Goal: Information Seeking & Learning: Learn about a topic

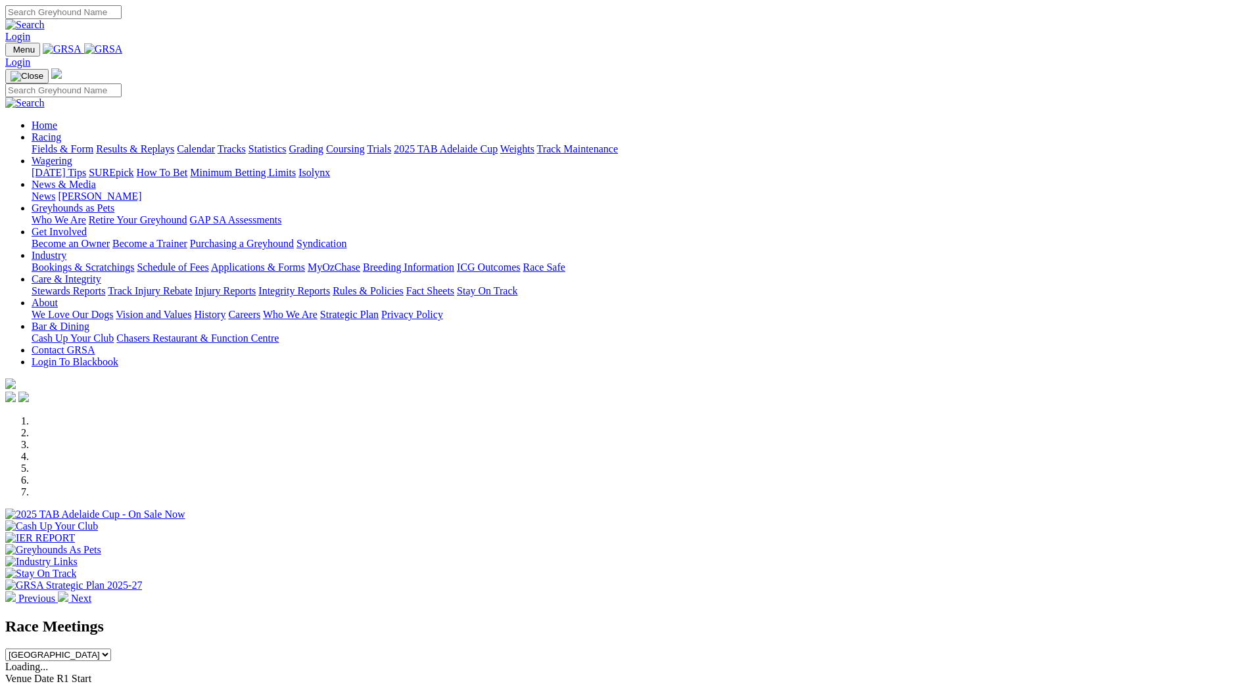
scroll to position [394, 0]
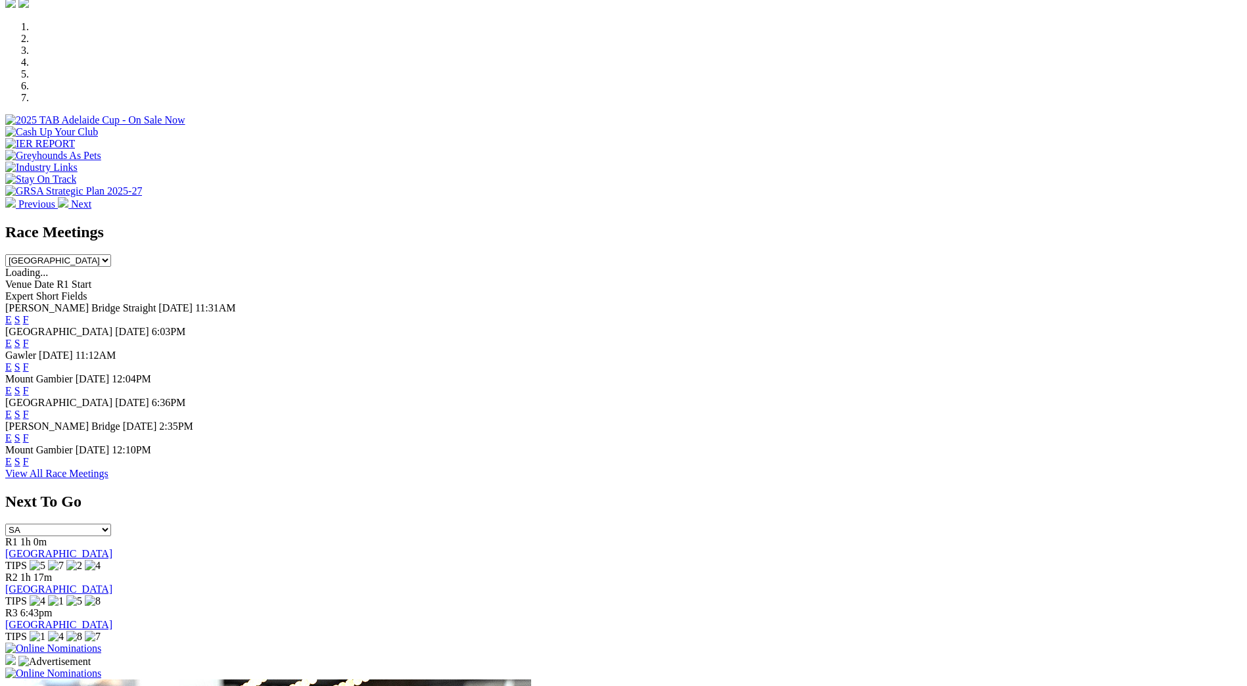
click at [29, 409] on link "F" at bounding box center [26, 414] width 6 height 11
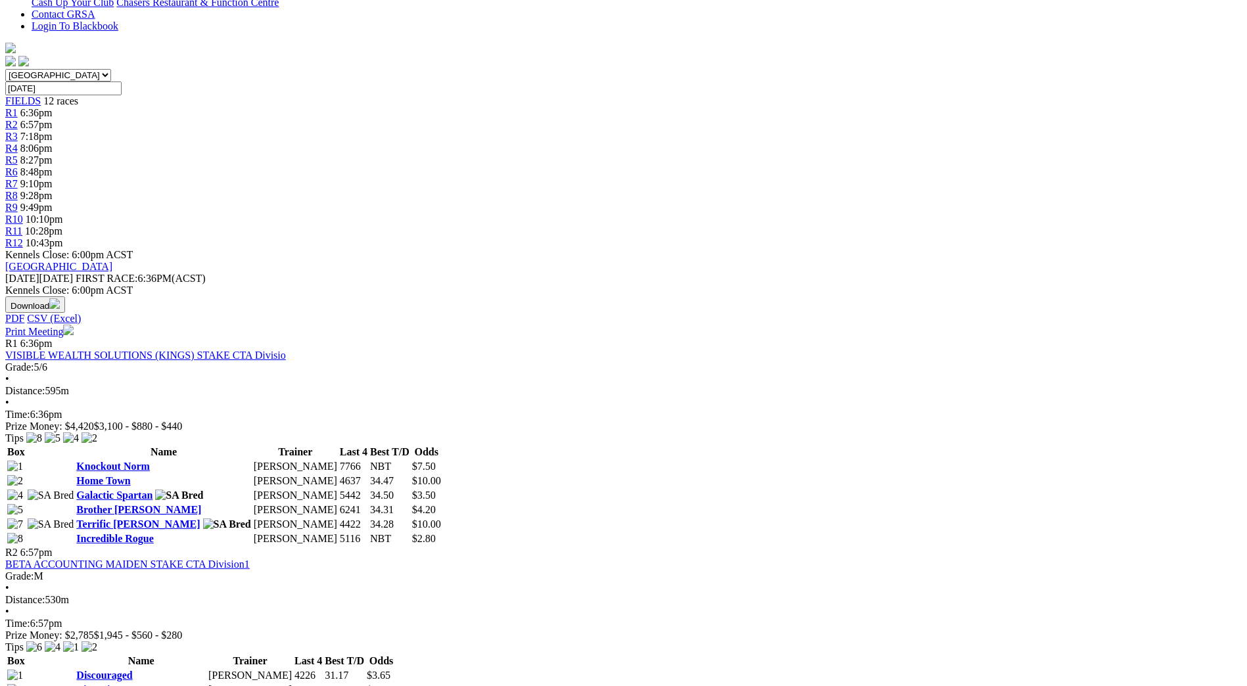
scroll to position [197, 0]
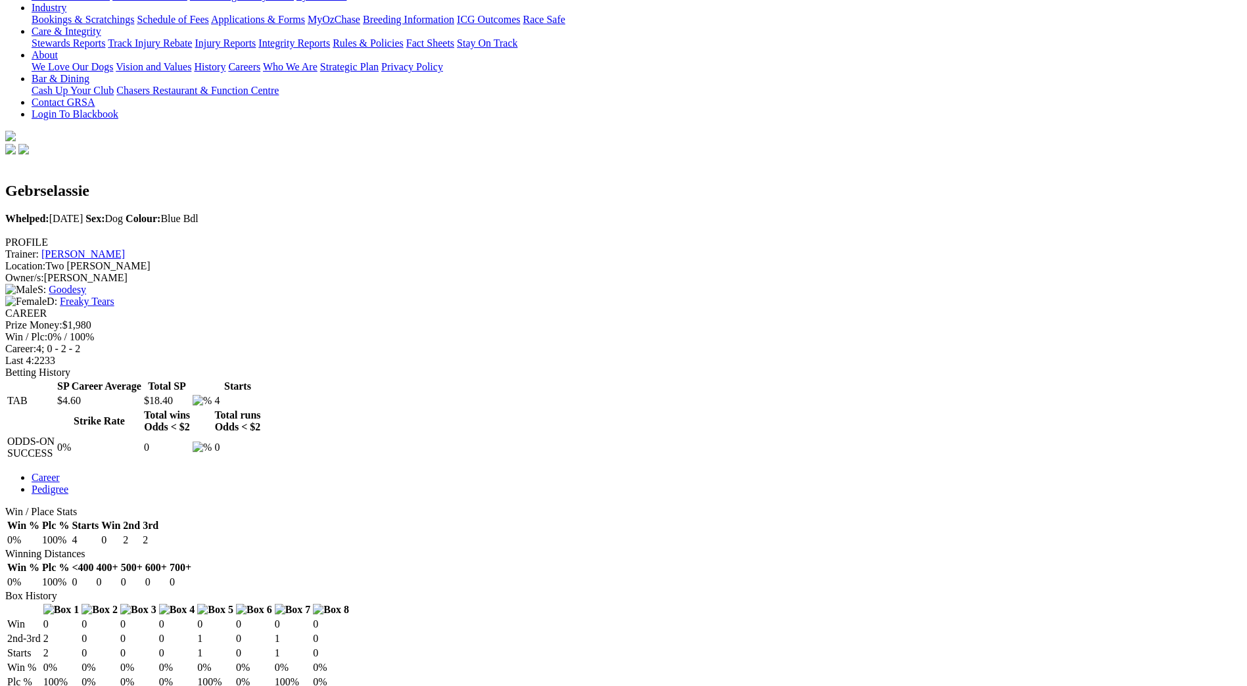
scroll to position [263, 0]
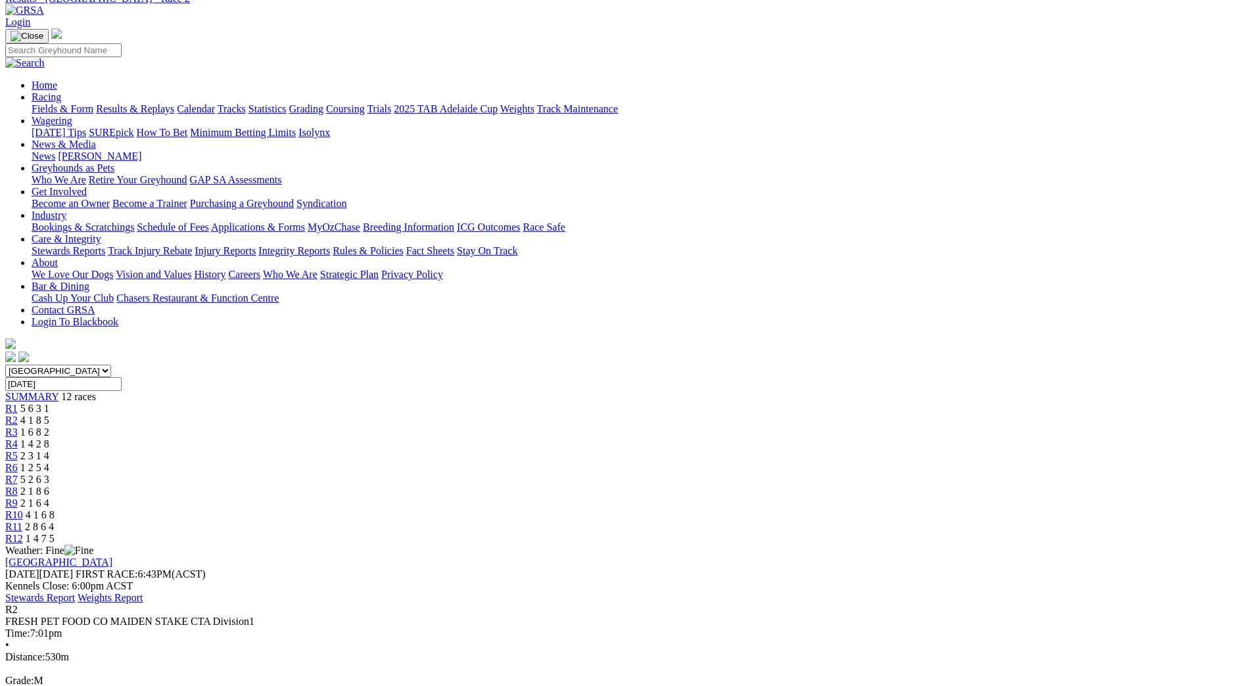
scroll to position [66, 0]
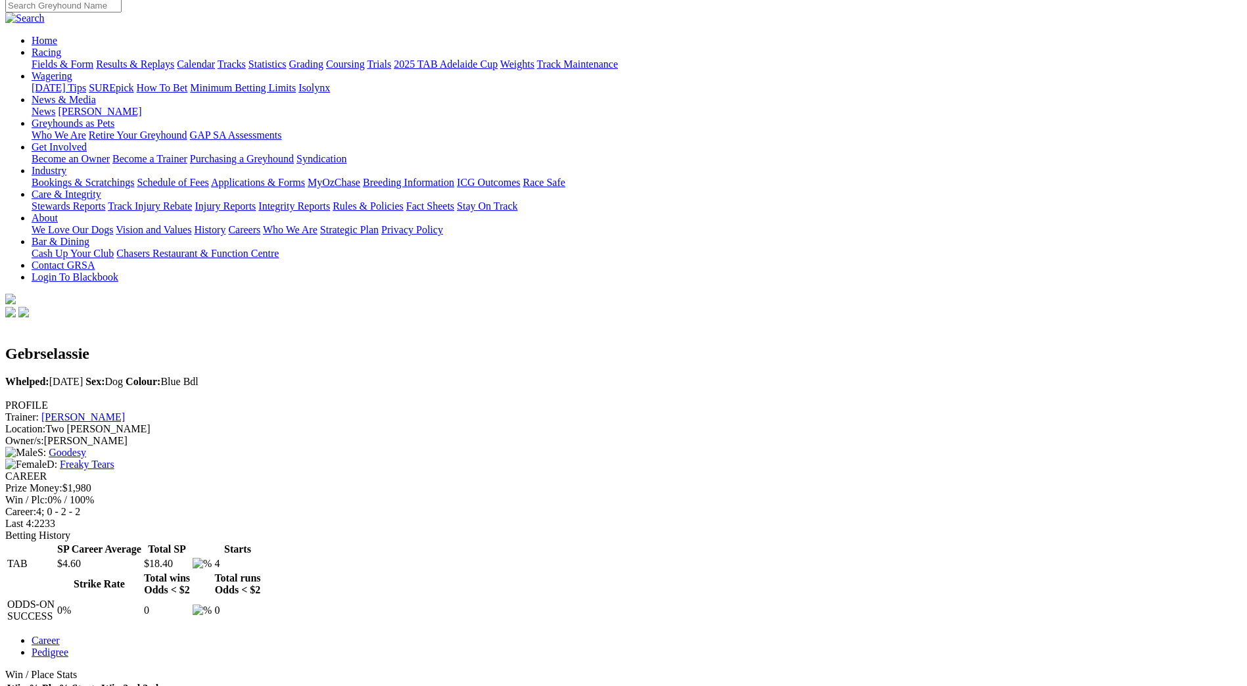
scroll to position [131, 0]
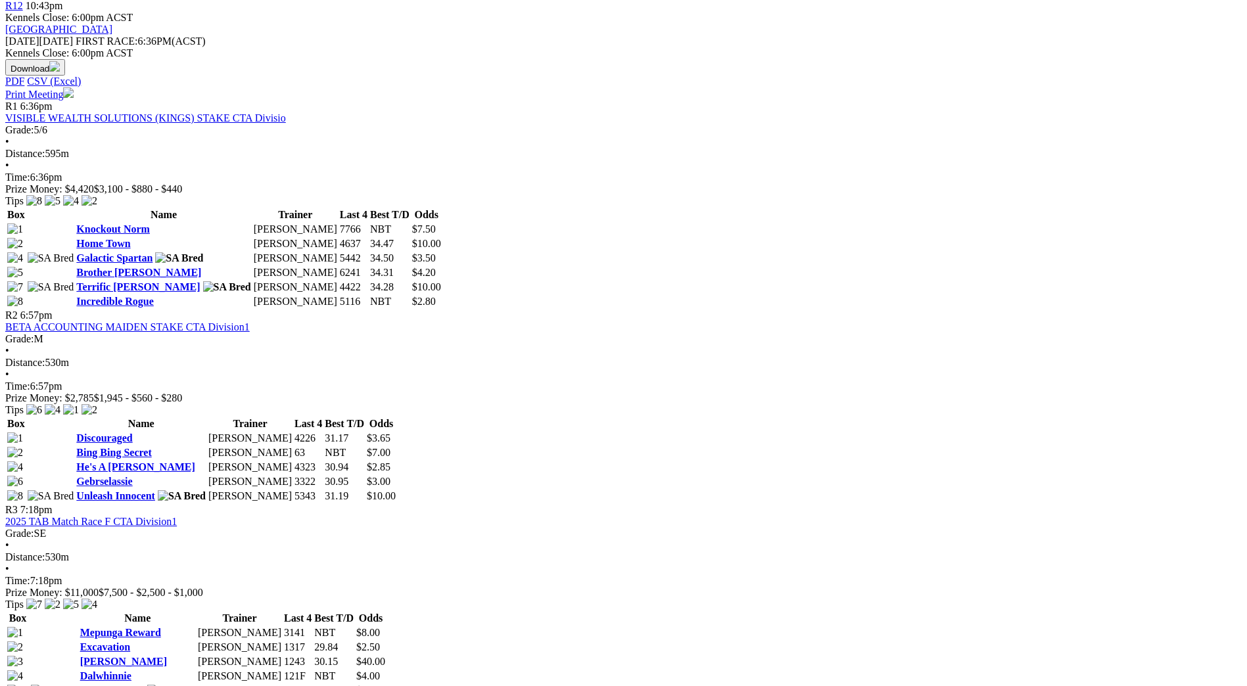
scroll to position [657, 0]
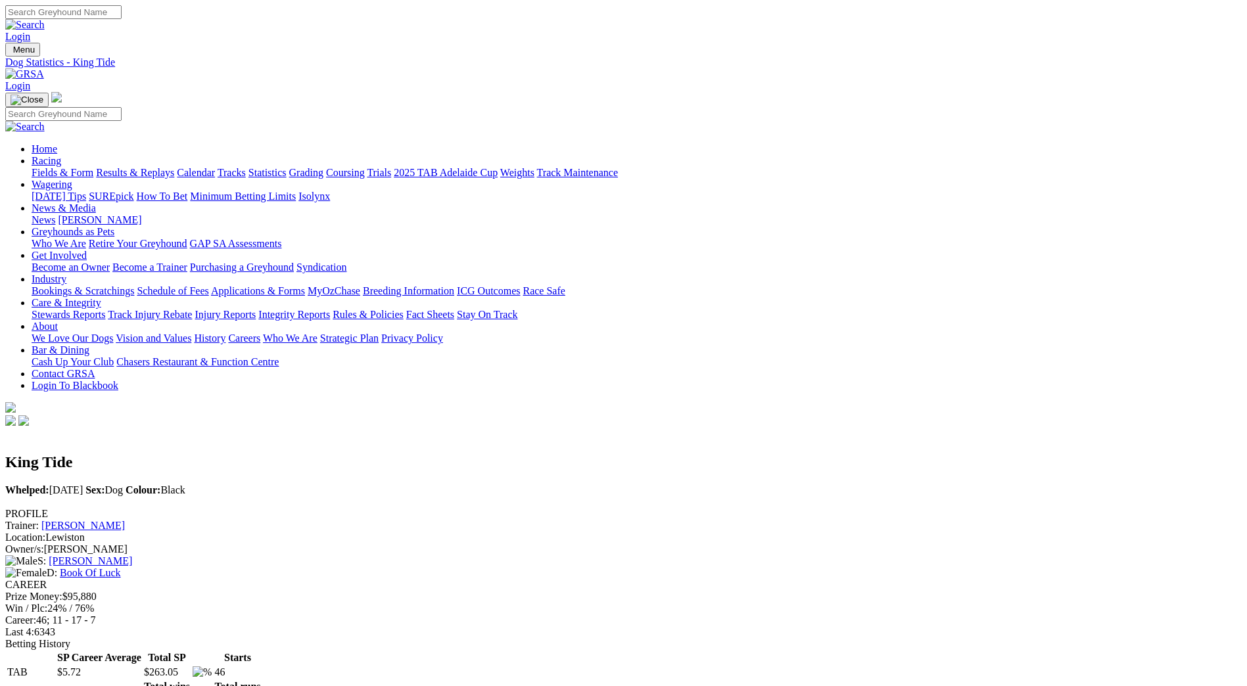
click at [93, 167] on link "Fields & Form" at bounding box center [63, 172] width 62 height 11
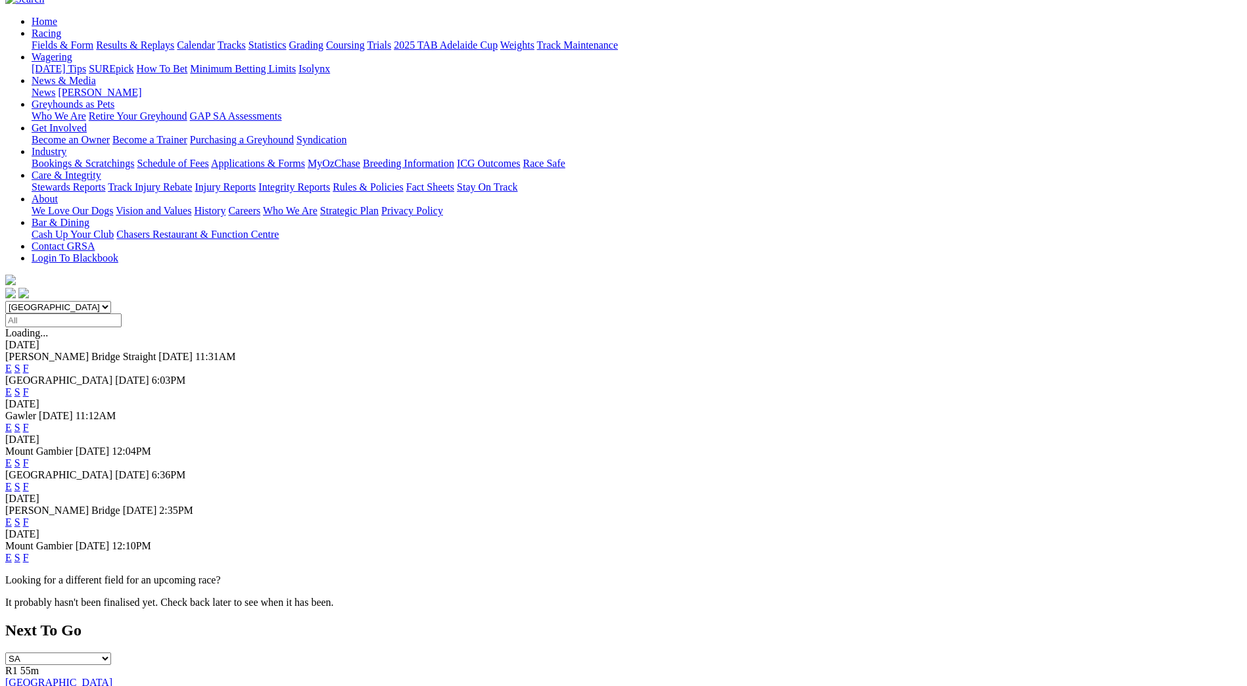
scroll to position [131, 0]
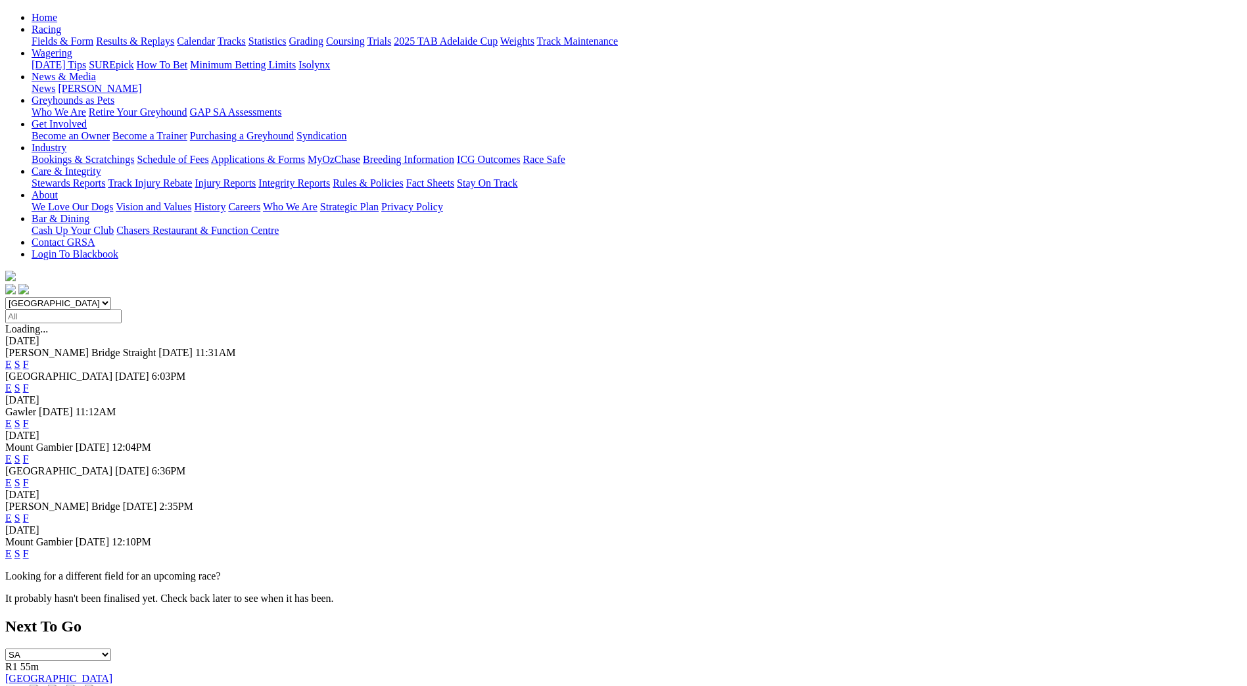
click at [29, 513] on span "F" at bounding box center [26, 518] width 6 height 11
click at [29, 513] on link "F" at bounding box center [26, 518] width 6 height 11
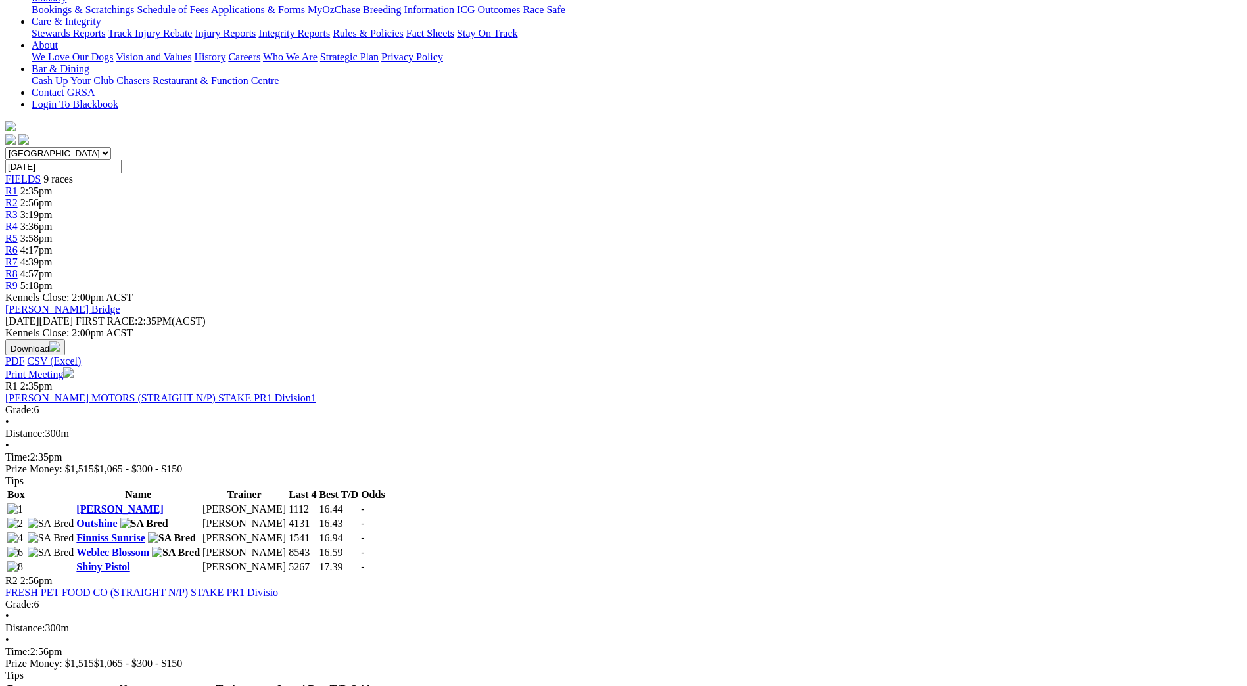
scroll to position [256, 0]
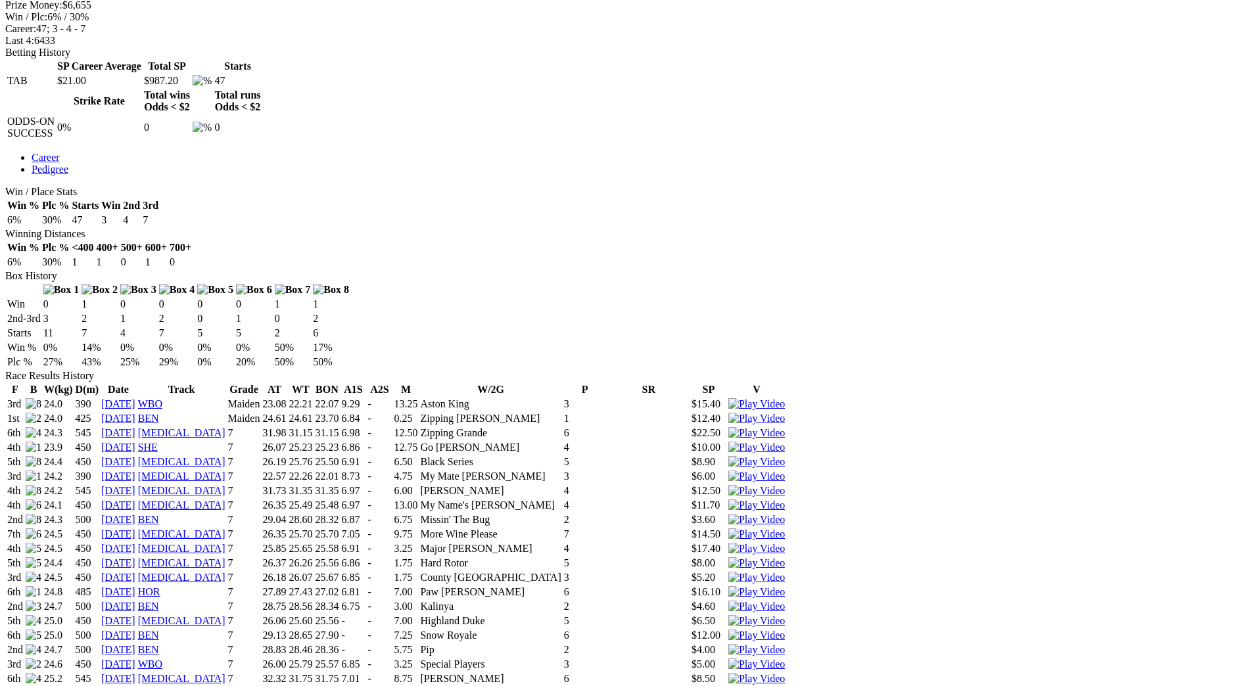
scroll to position [197, 0]
